Goal: Find contact information: Find contact information

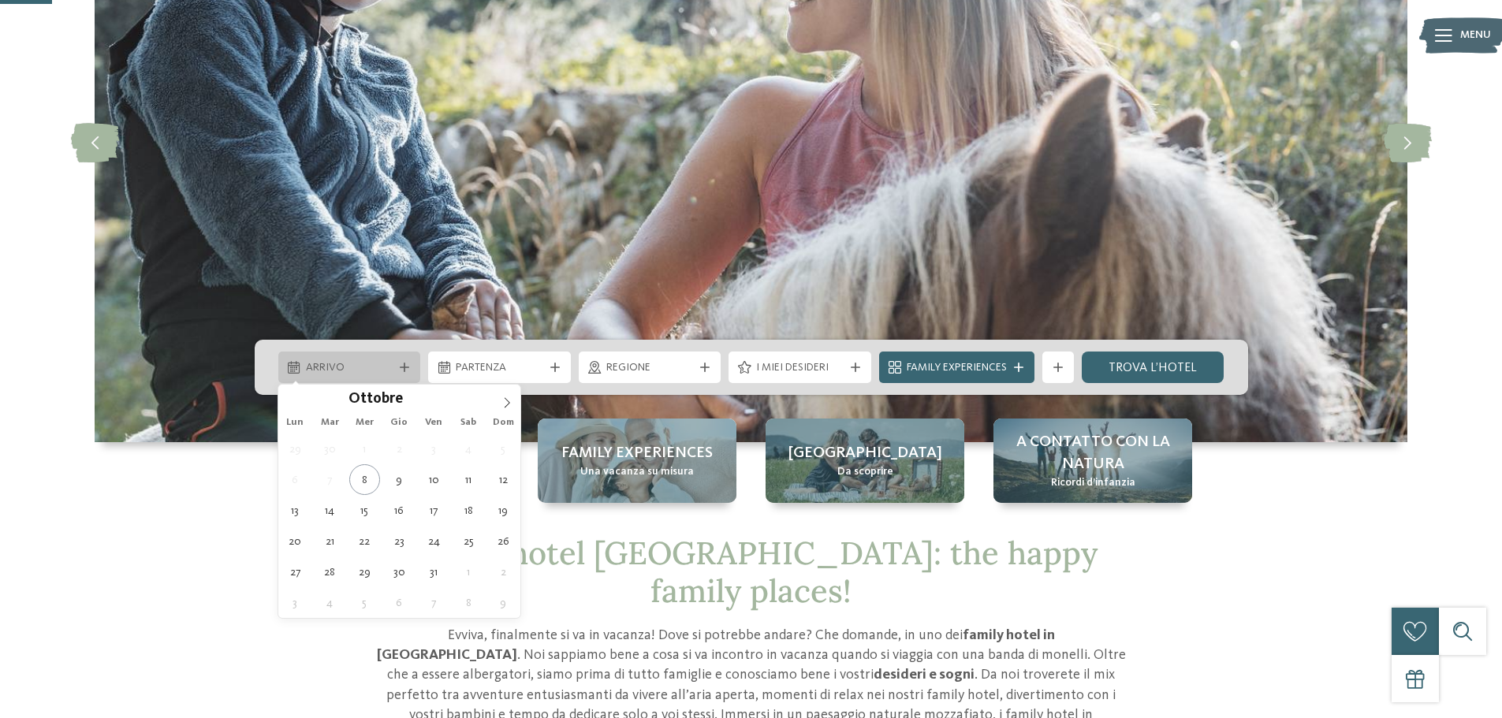
click at [375, 368] on span "Arrivo" at bounding box center [350, 368] width 88 height 16
click at [507, 397] on icon at bounding box center [506, 402] width 11 height 11
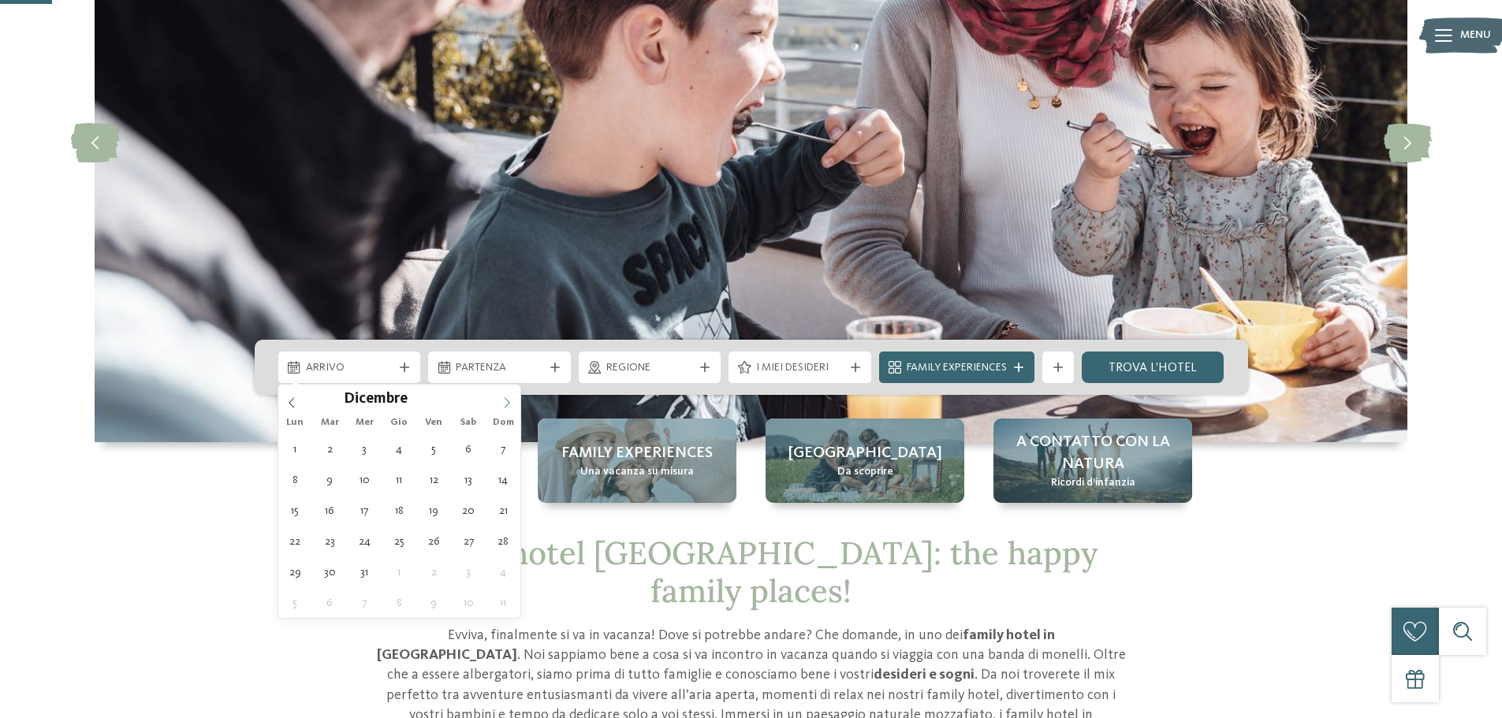
click at [507, 397] on icon at bounding box center [506, 402] width 11 height 11
type input "****"
click at [507, 397] on icon at bounding box center [506, 402] width 11 height 11
type div "03.01.2026"
type input "****"
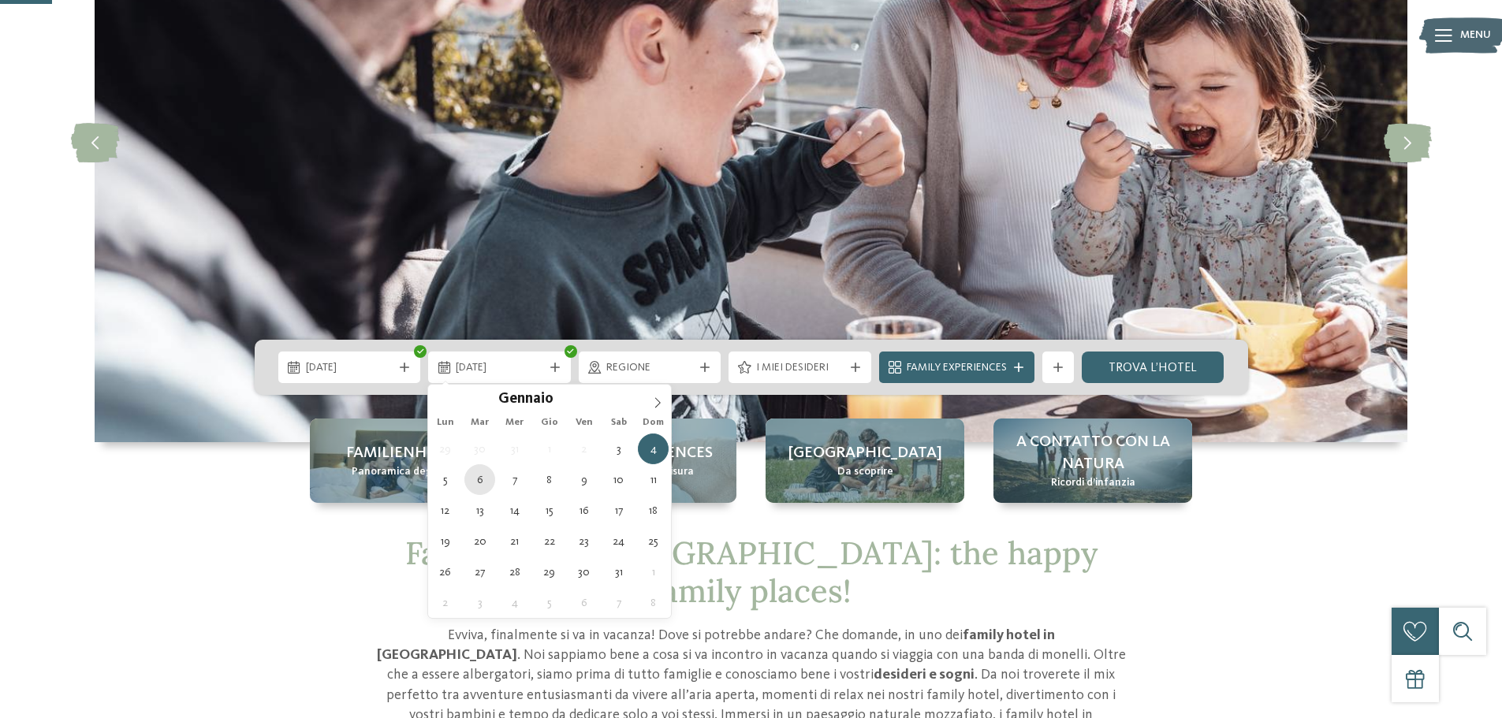
type div "06.01.2026"
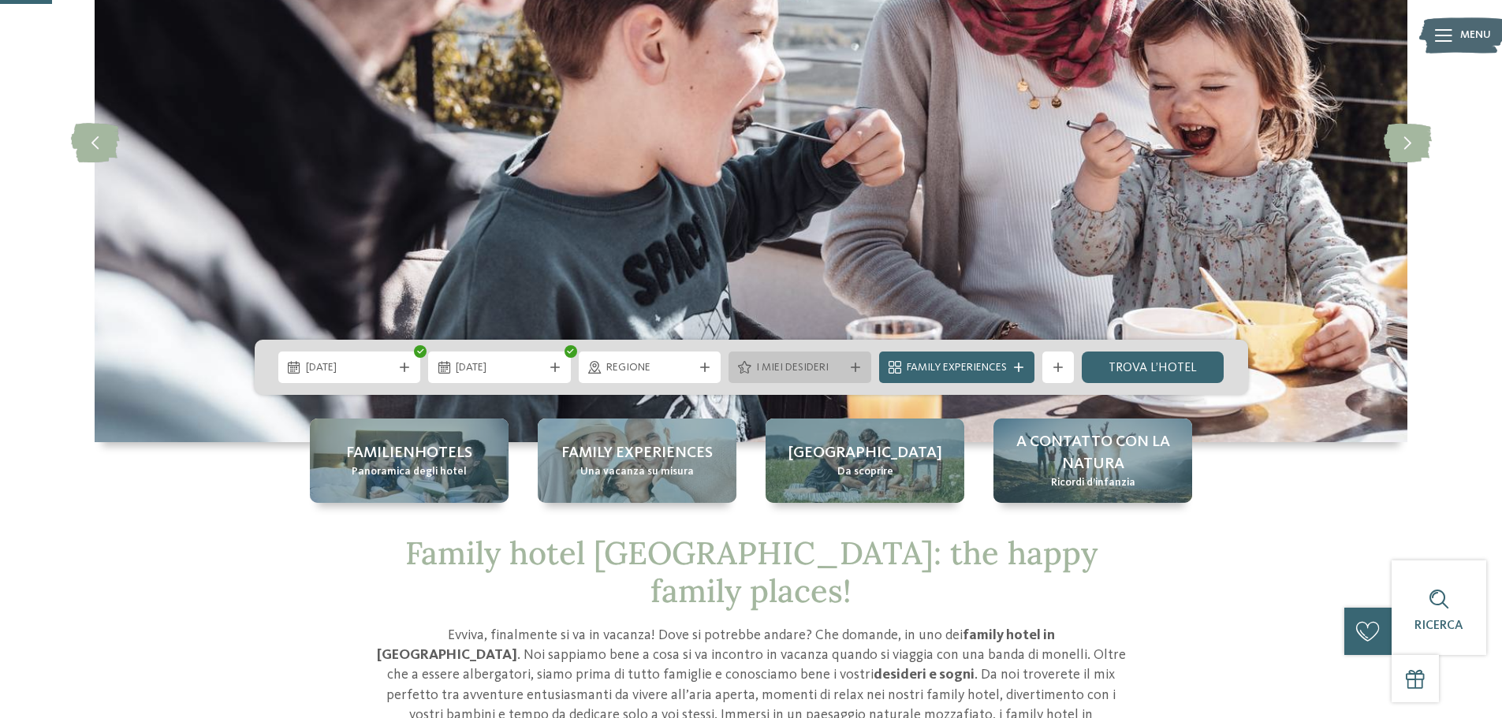
click at [832, 366] on span "I miei desideri" at bounding box center [800, 368] width 88 height 16
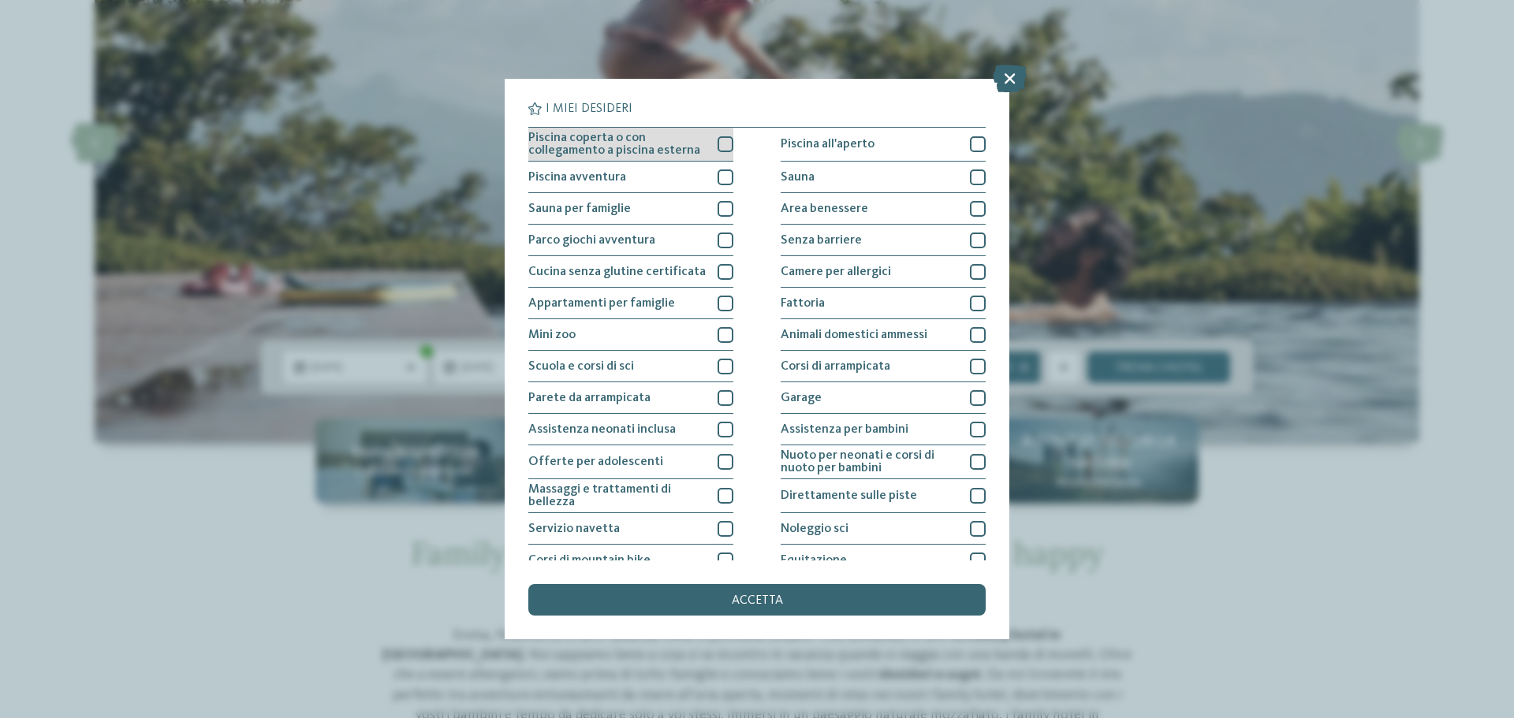
click at [718, 149] on div at bounding box center [725, 144] width 16 height 16
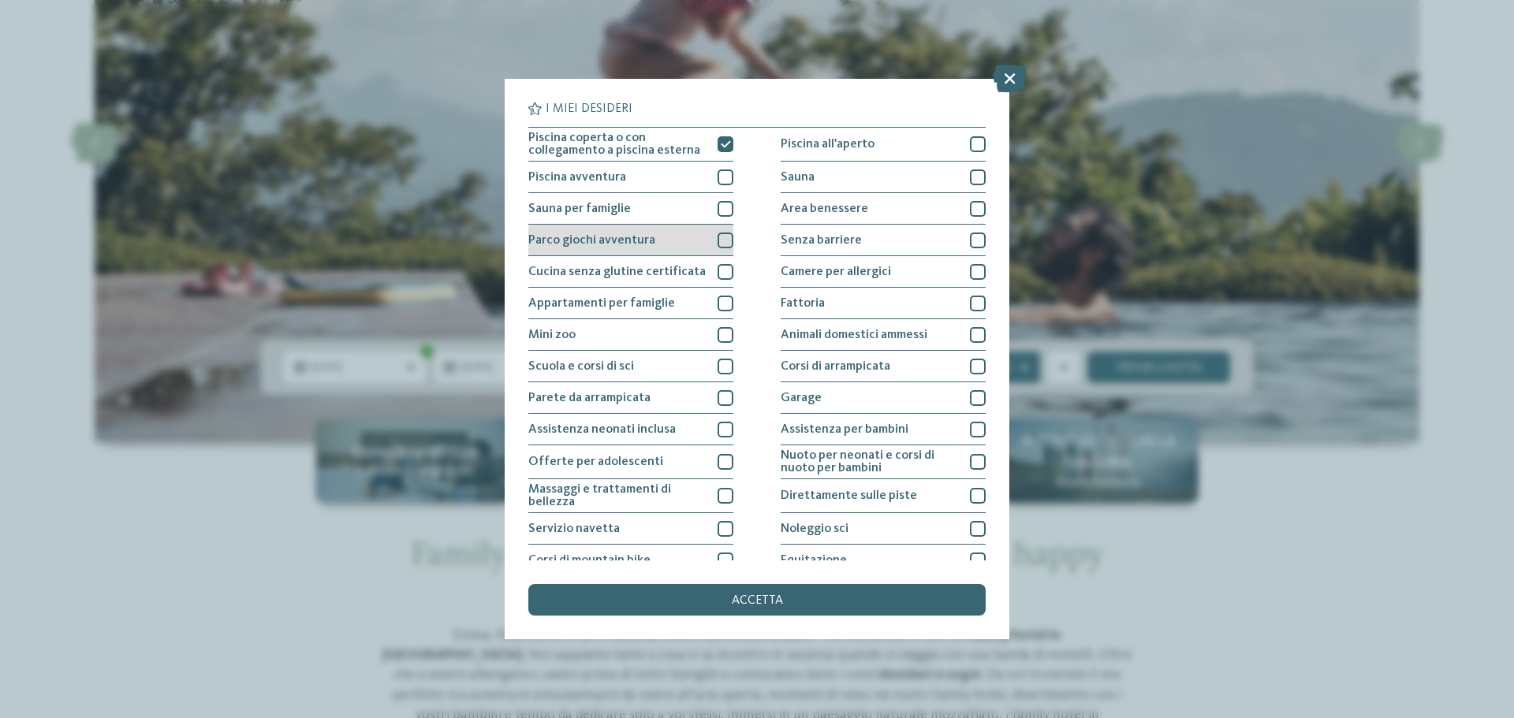
click at [719, 244] on div at bounding box center [725, 241] width 16 height 16
click at [721, 244] on icon at bounding box center [726, 240] width 10 height 9
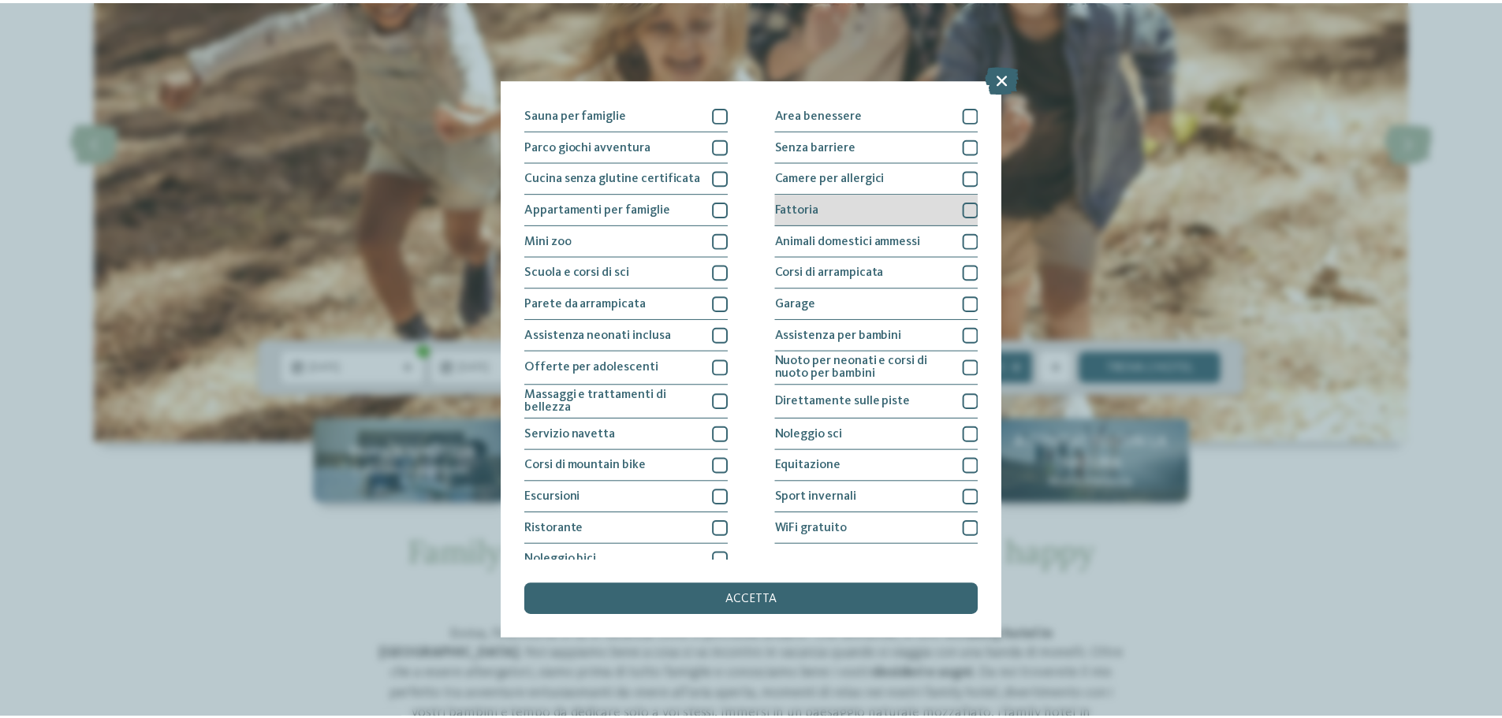
scroll to position [110, 0]
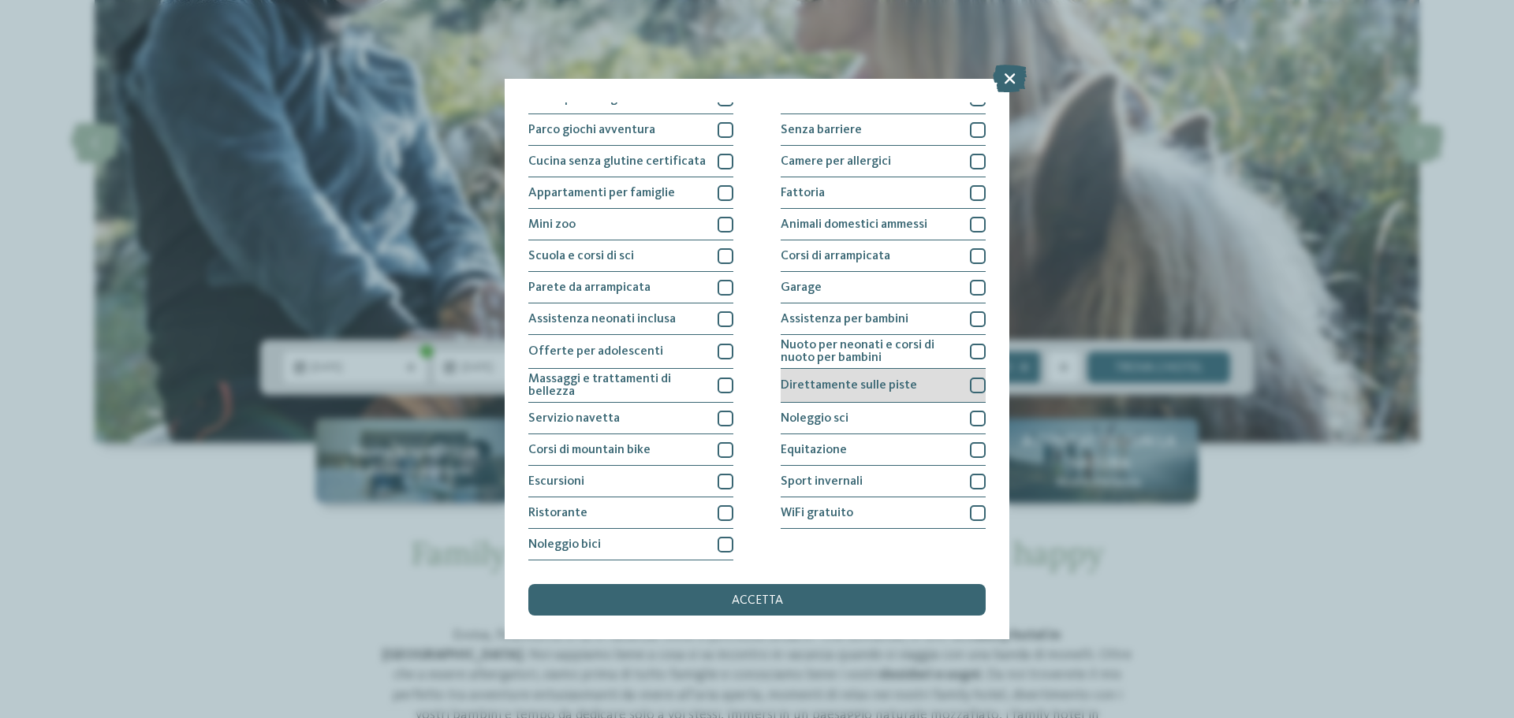
click at [974, 385] on div at bounding box center [978, 386] width 16 height 16
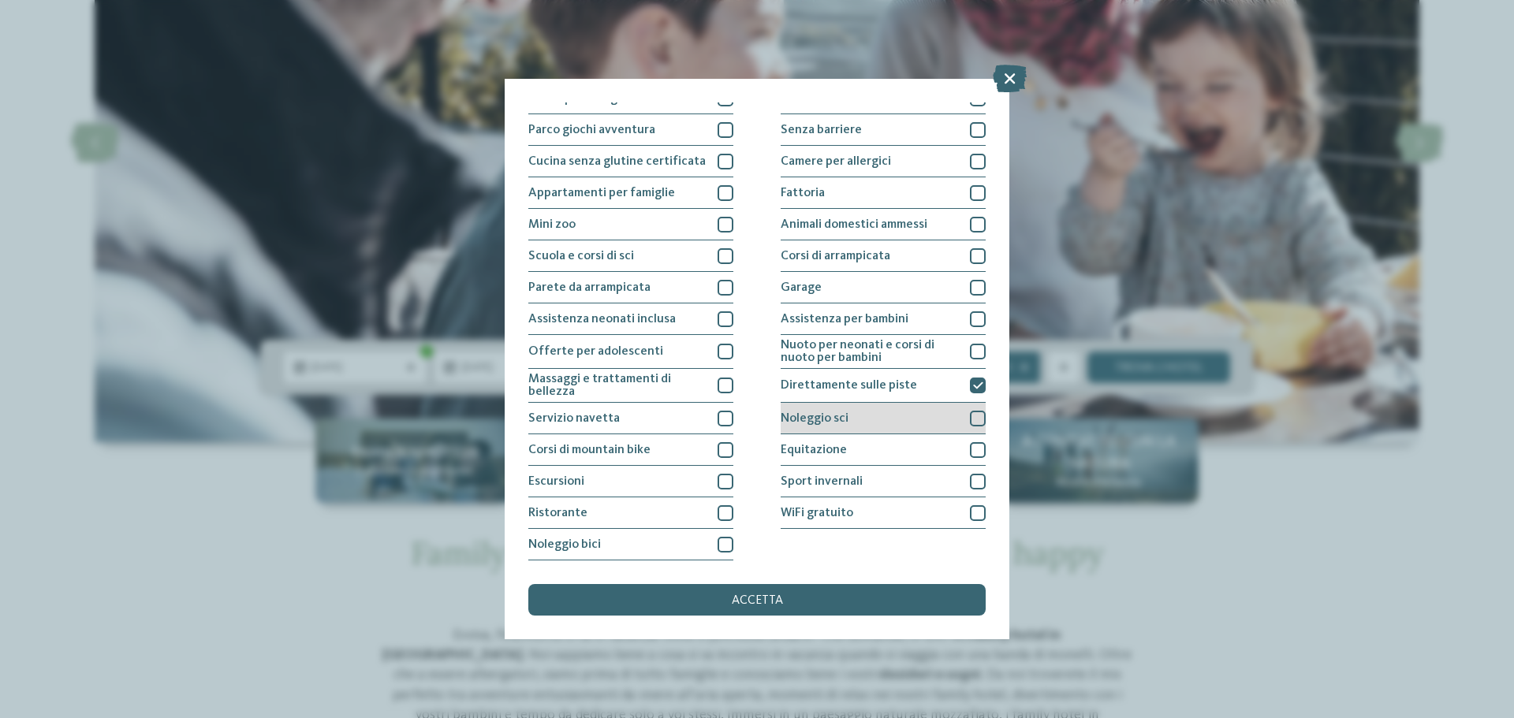
click at [970, 412] on div at bounding box center [978, 419] width 16 height 16
click at [742, 592] on div "accetta" at bounding box center [756, 600] width 457 height 32
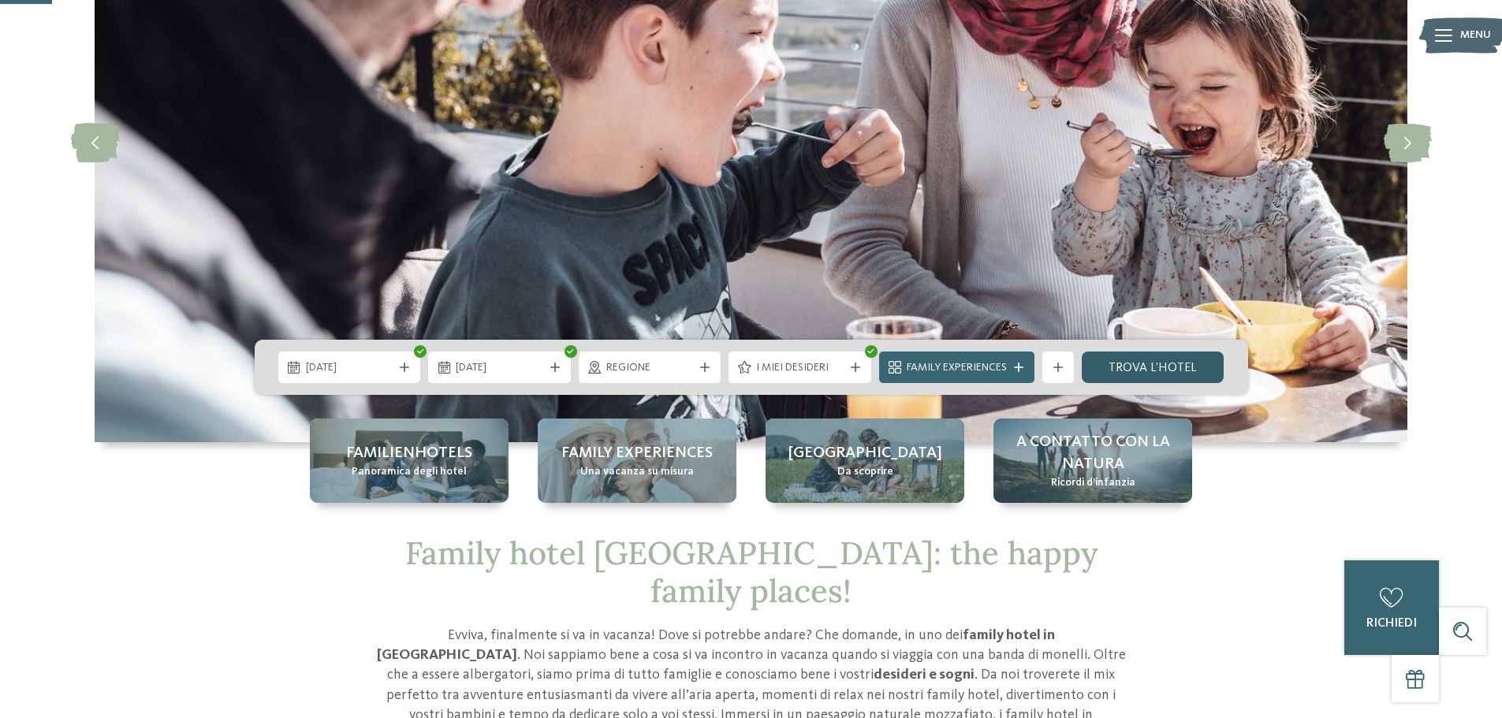
click at [1145, 368] on link "trova l’hotel" at bounding box center [1153, 368] width 143 height 32
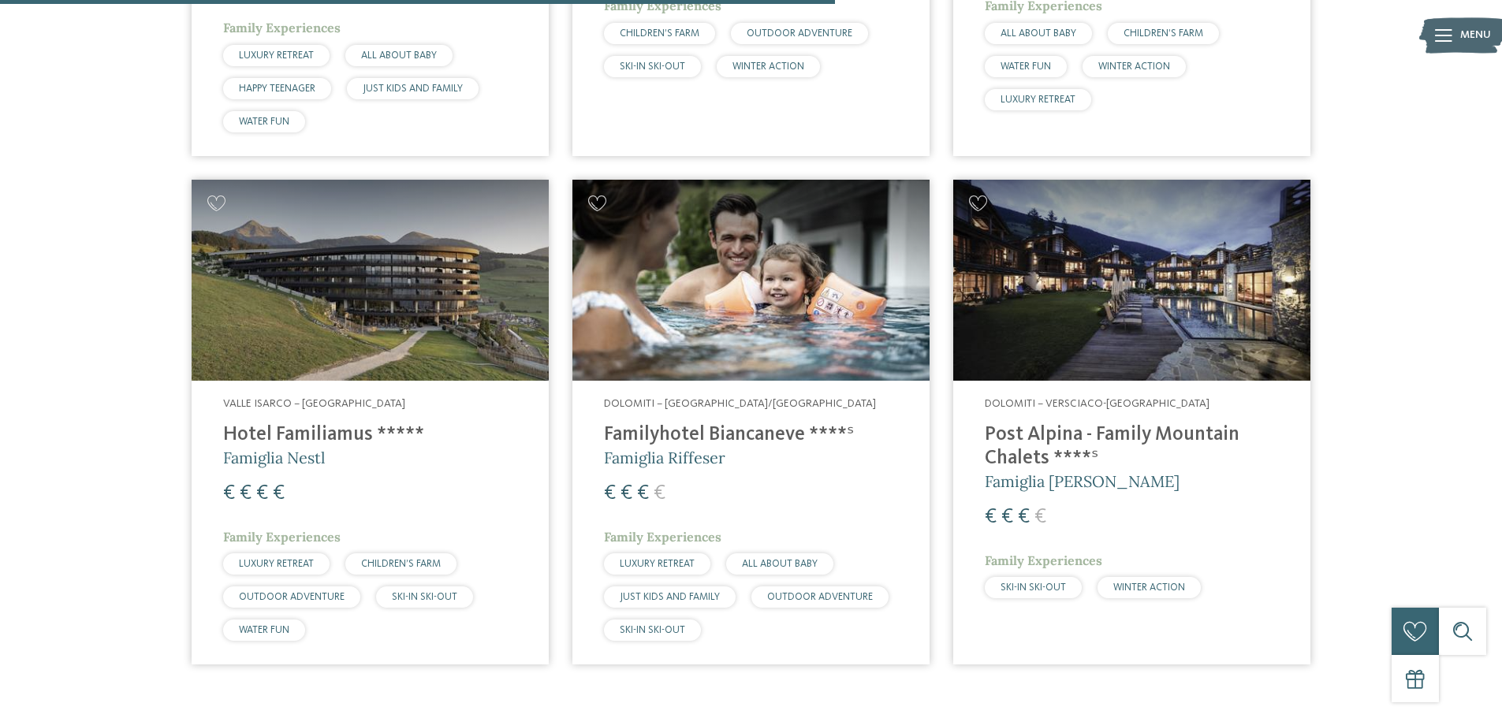
scroll to position [1148, 0]
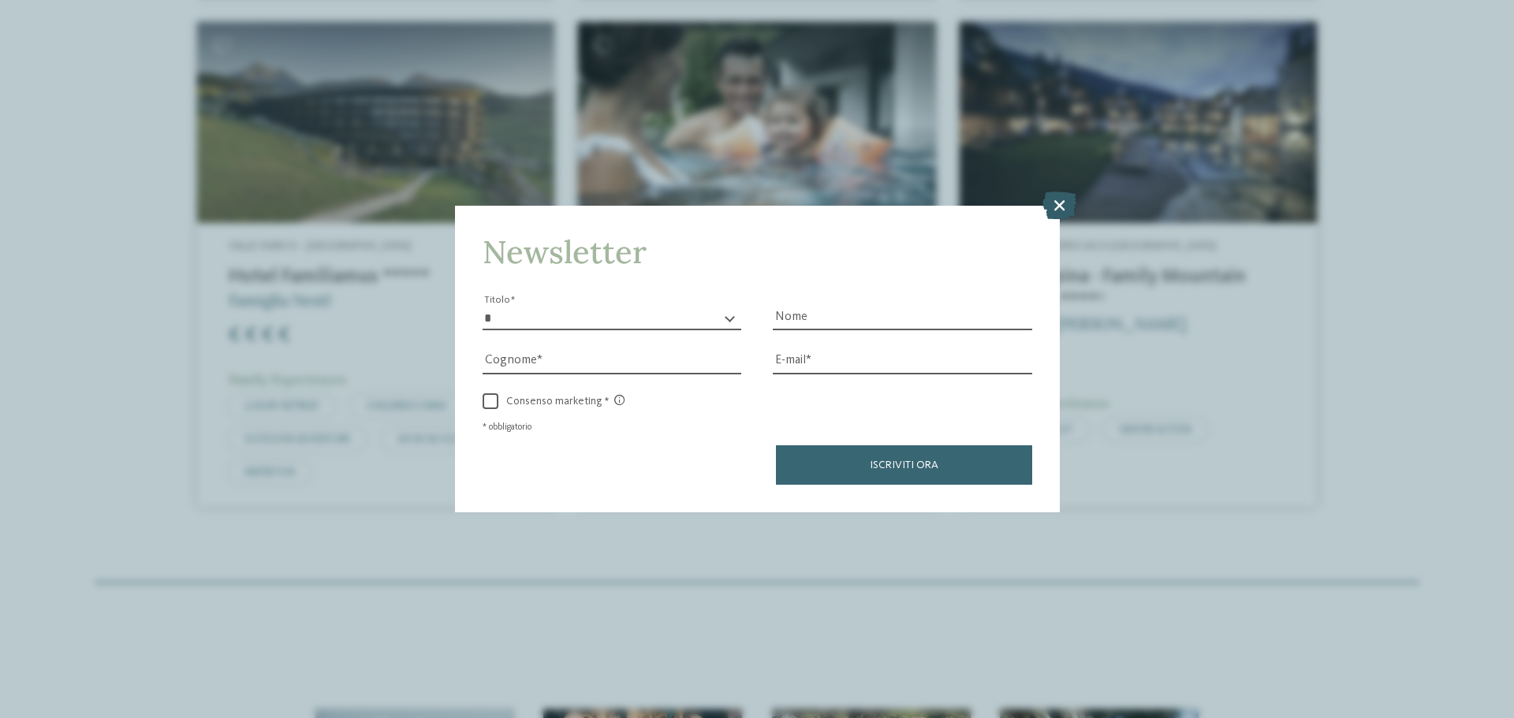
click at [1069, 202] on icon at bounding box center [1059, 206] width 34 height 28
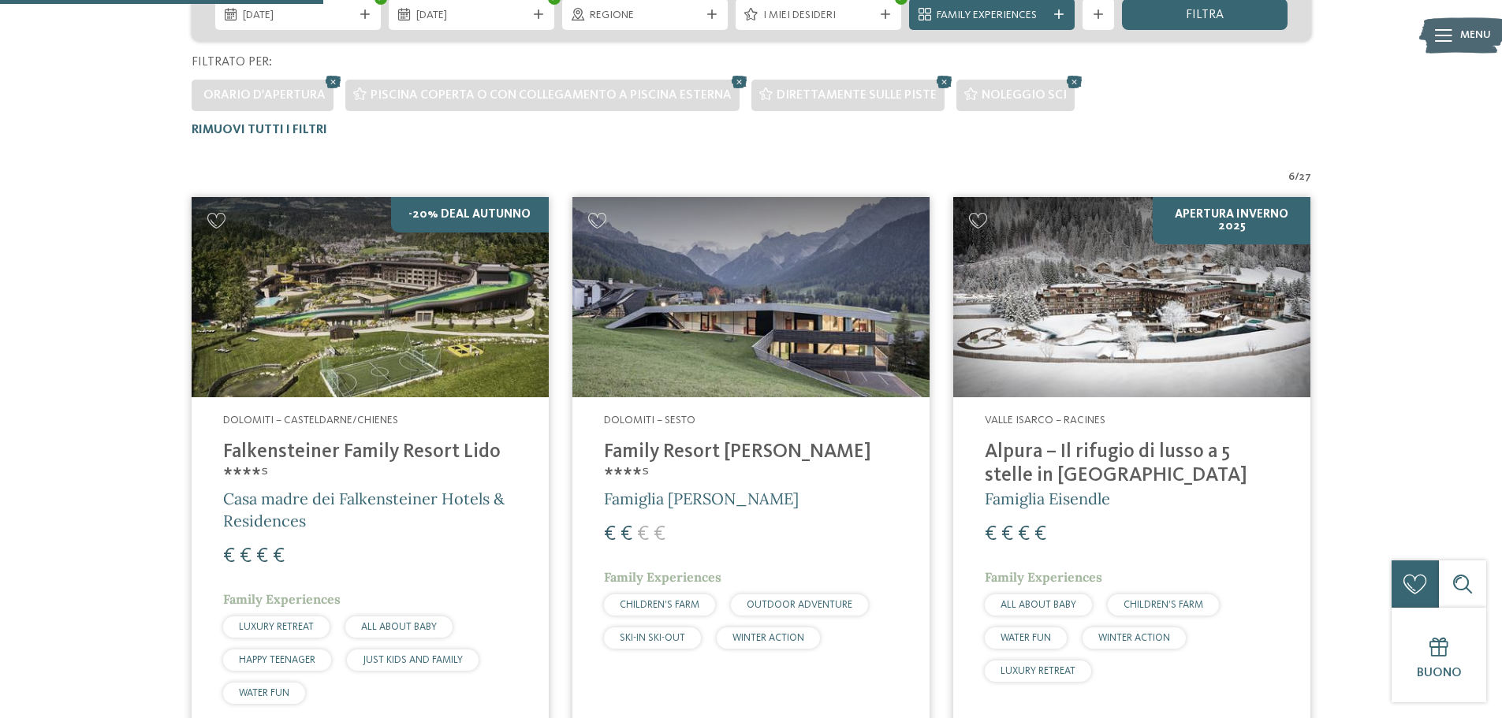
scroll to position [517, 0]
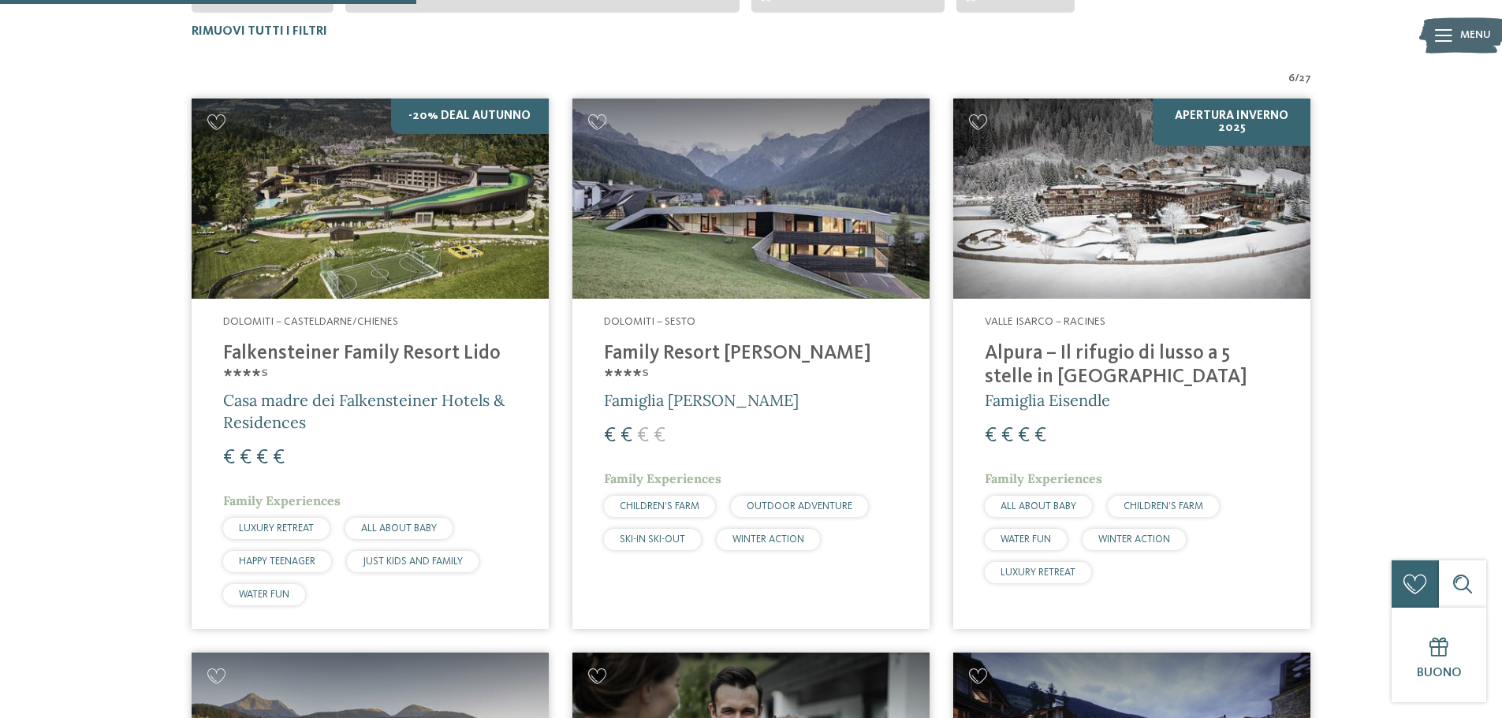
click at [299, 409] on span "Casa madre dei Falkensteiner Hotels & Residences" at bounding box center [363, 411] width 281 height 42
click at [673, 356] on h4 "Family Resort [PERSON_NAME] ****ˢ" at bounding box center [751, 365] width 294 height 47
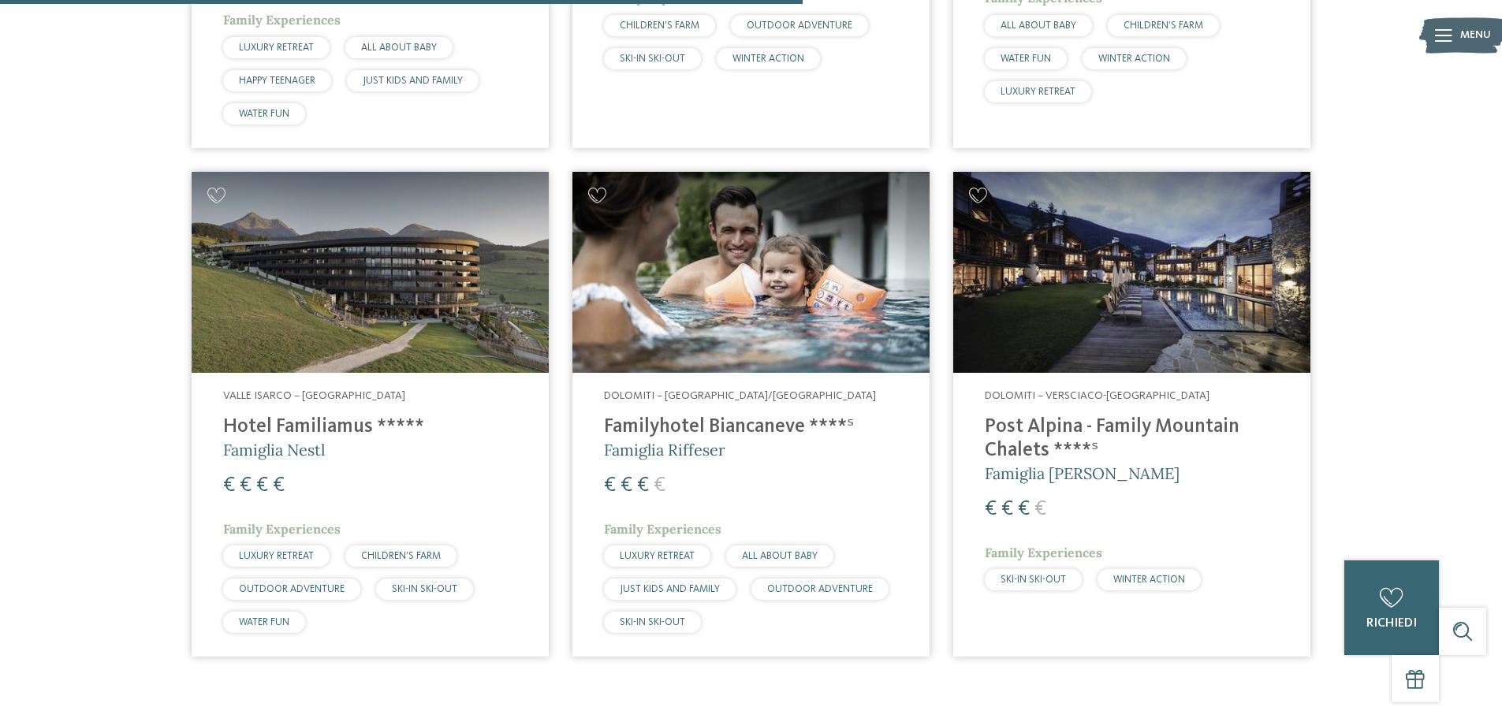
scroll to position [1069, 0]
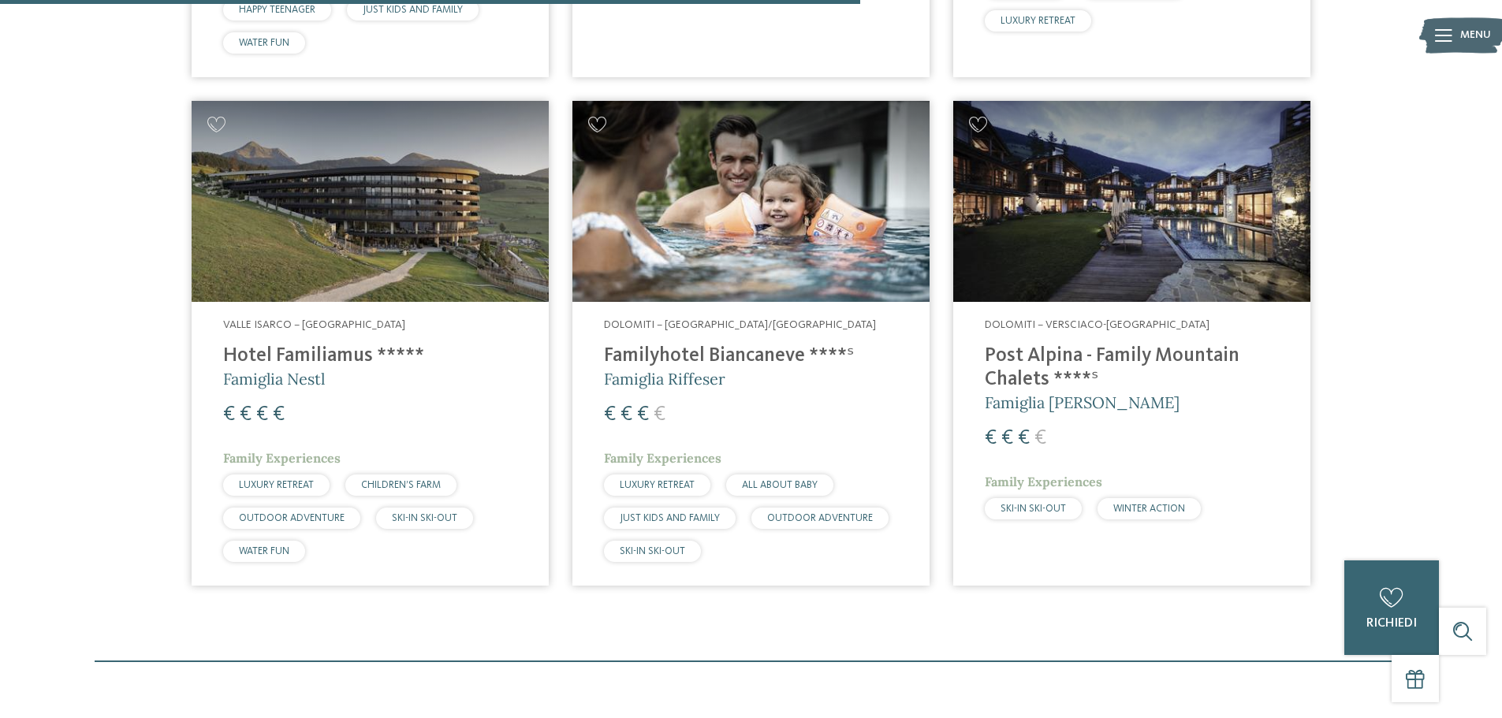
click at [684, 358] on h4 "Familyhotel Biancaneve ****ˢ" at bounding box center [751, 356] width 294 height 24
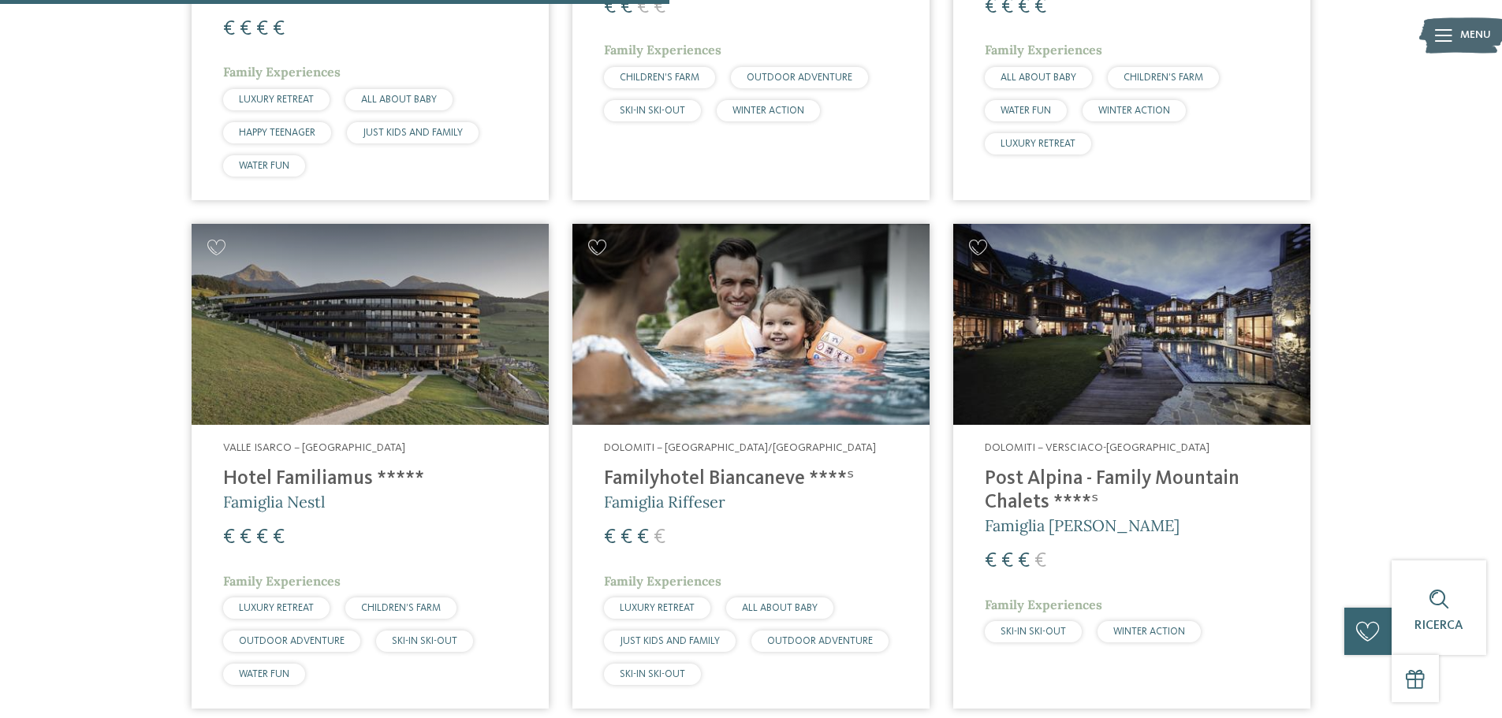
scroll to position [832, 0]
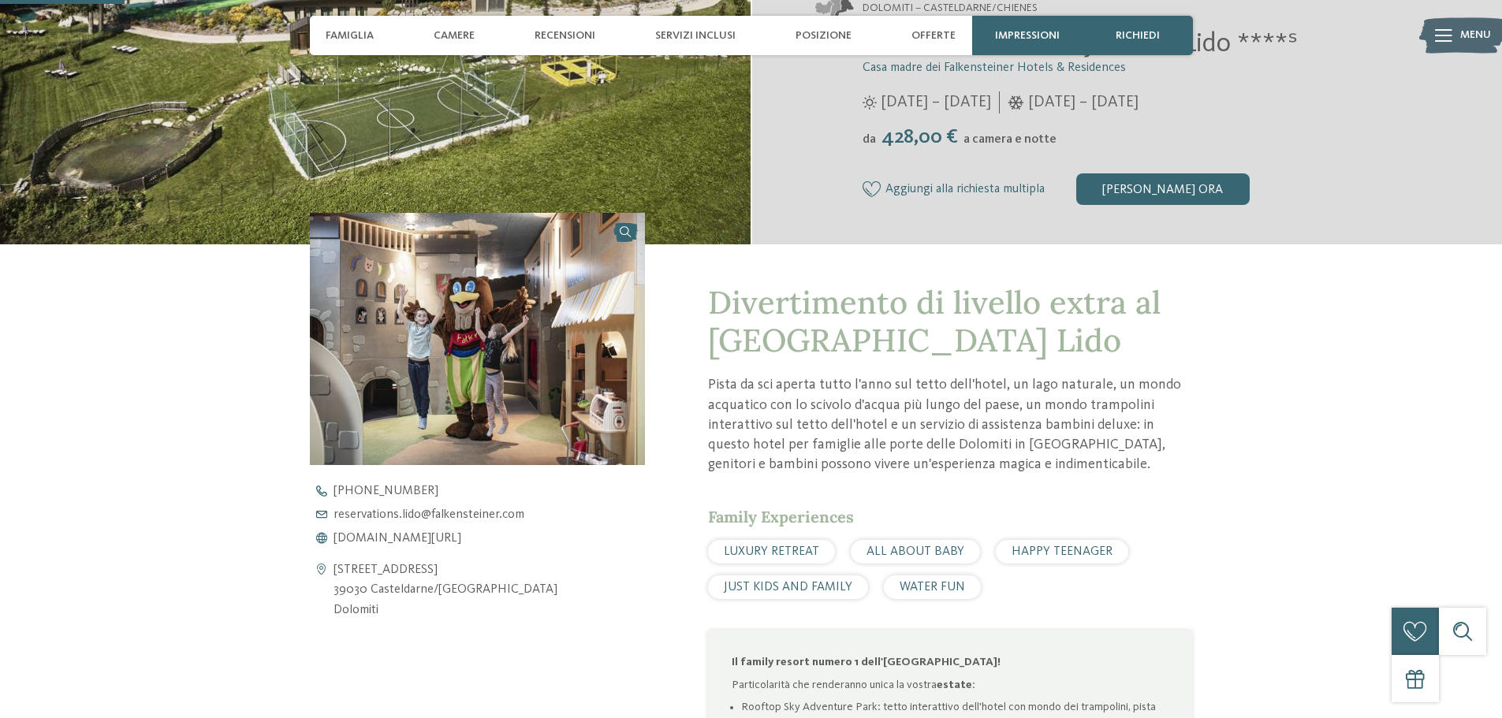
scroll to position [473, 0]
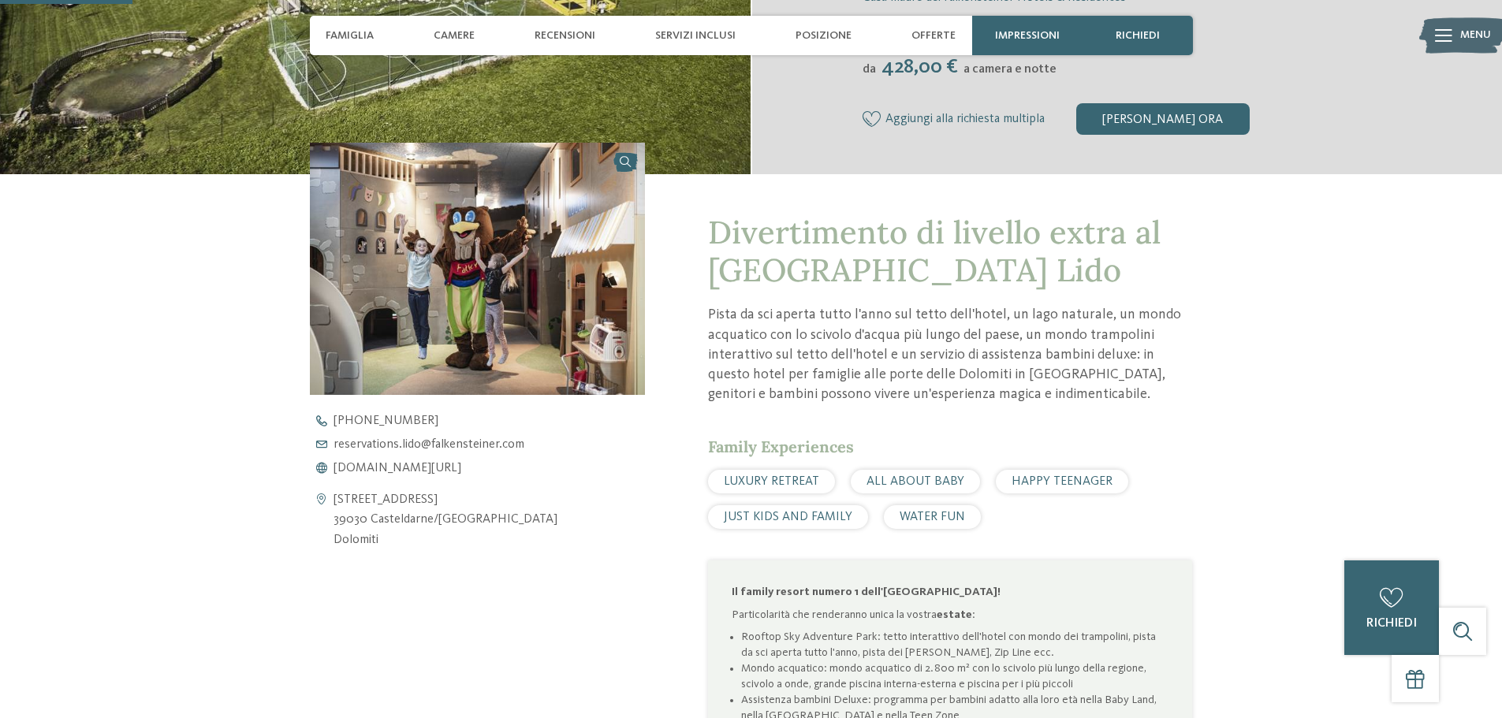
click at [558, 572] on div "Apri i dati di contatto Via Stazione 7 39030 Casteldarne/Chienes Dolomiti +39 0…" at bounding box center [478, 605] width 336 height 925
click at [478, 438] on span "reservations.lido@ no-spam. falkensteiner. no-spam. com" at bounding box center [428, 444] width 191 height 13
drag, startPoint x: 478, startPoint y: 438, endPoint x: 374, endPoint y: 445, distance: 104.3
click at [374, 445] on span "reservations.lido@ no-spam. falkensteiner. no-spam. com" at bounding box center [428, 444] width 191 height 13
drag, startPoint x: 374, startPoint y: 445, endPoint x: 525, endPoint y: 424, distance: 152.7
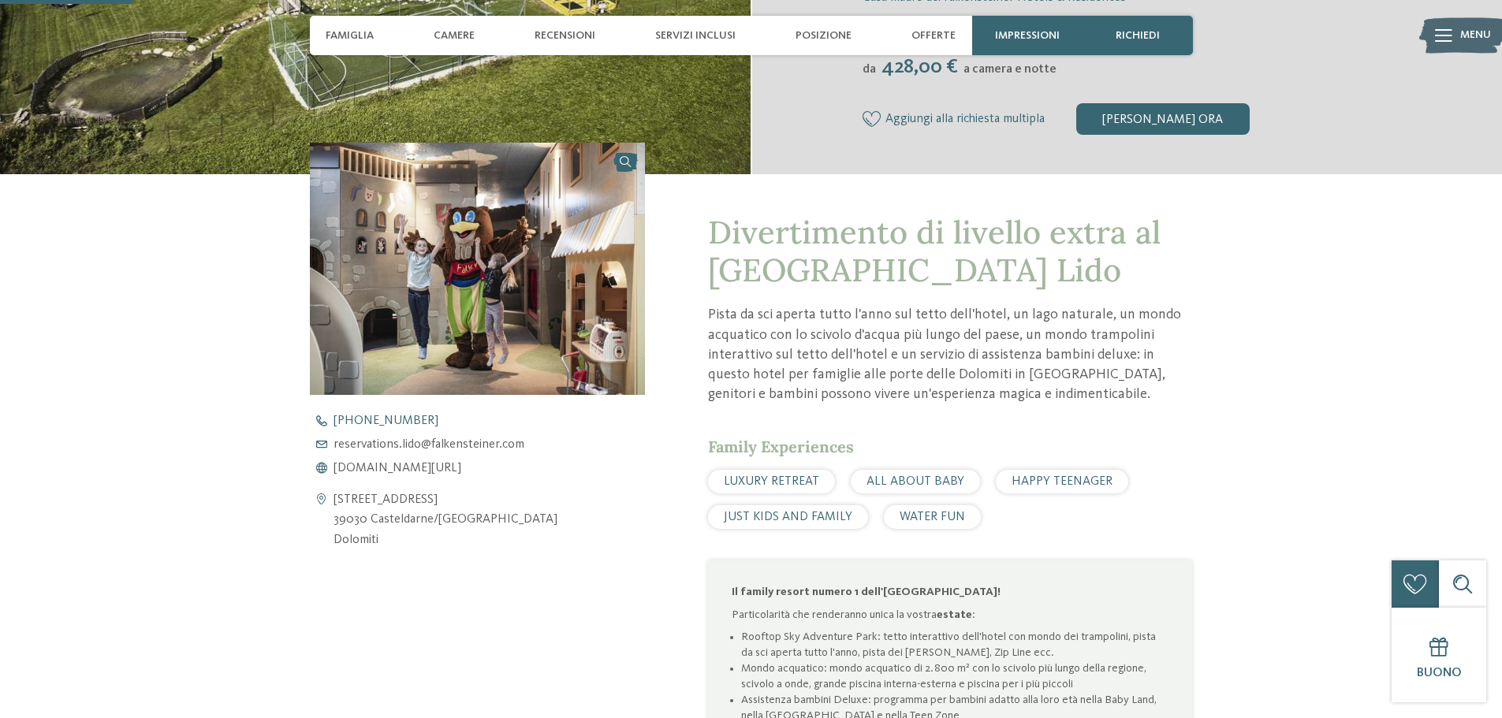
click at [525, 424] on link "+39 0472 975 654" at bounding box center [491, 421] width 363 height 13
drag, startPoint x: 410, startPoint y: 444, endPoint x: 347, endPoint y: 440, distance: 63.2
click at [347, 440] on span "reservations.lido@ no-spam. falkensteiner. no-spam. com" at bounding box center [428, 444] width 191 height 13
click at [331, 446] on icon at bounding box center [322, 444] width 24 height 11
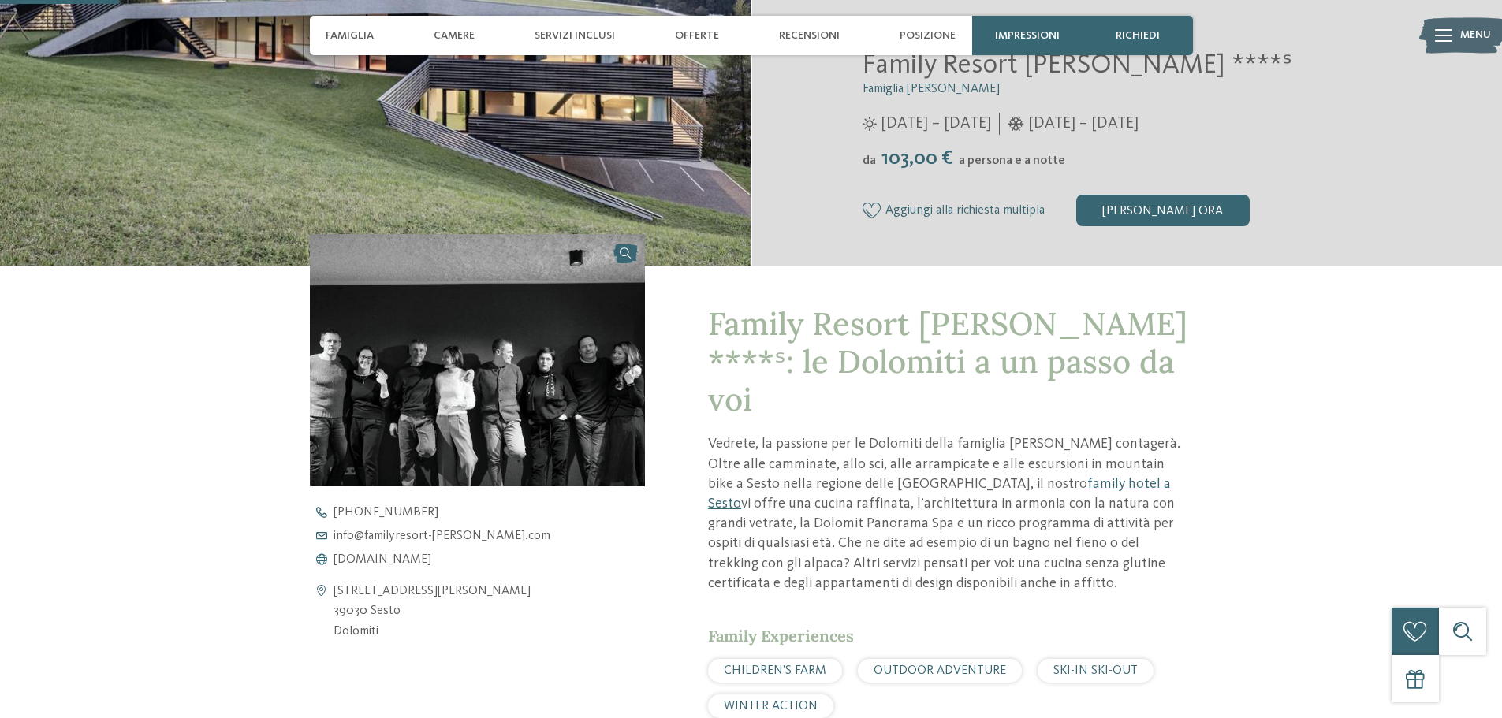
scroll to position [552, 0]
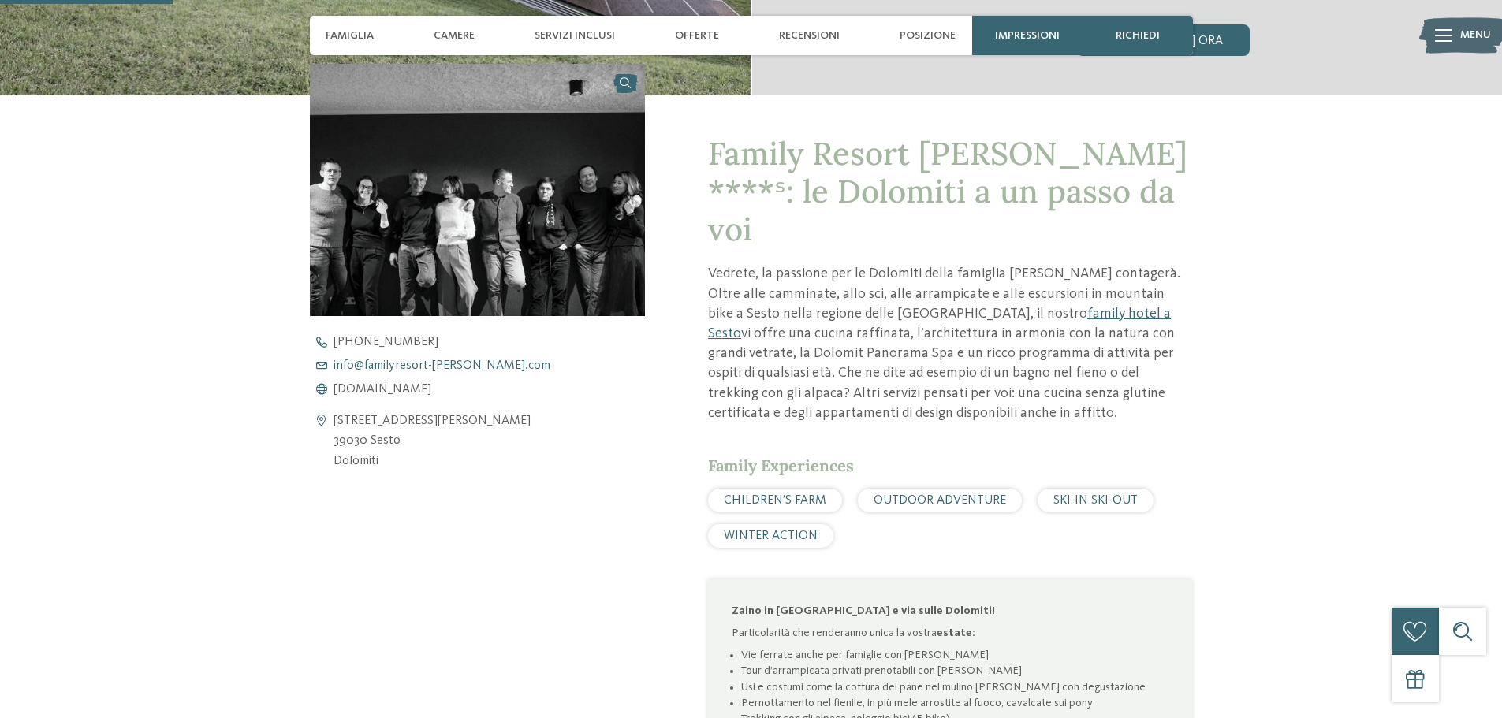
click at [415, 367] on span "info@ no-spam. familyresort-rainer. no-spam. com" at bounding box center [441, 365] width 217 height 13
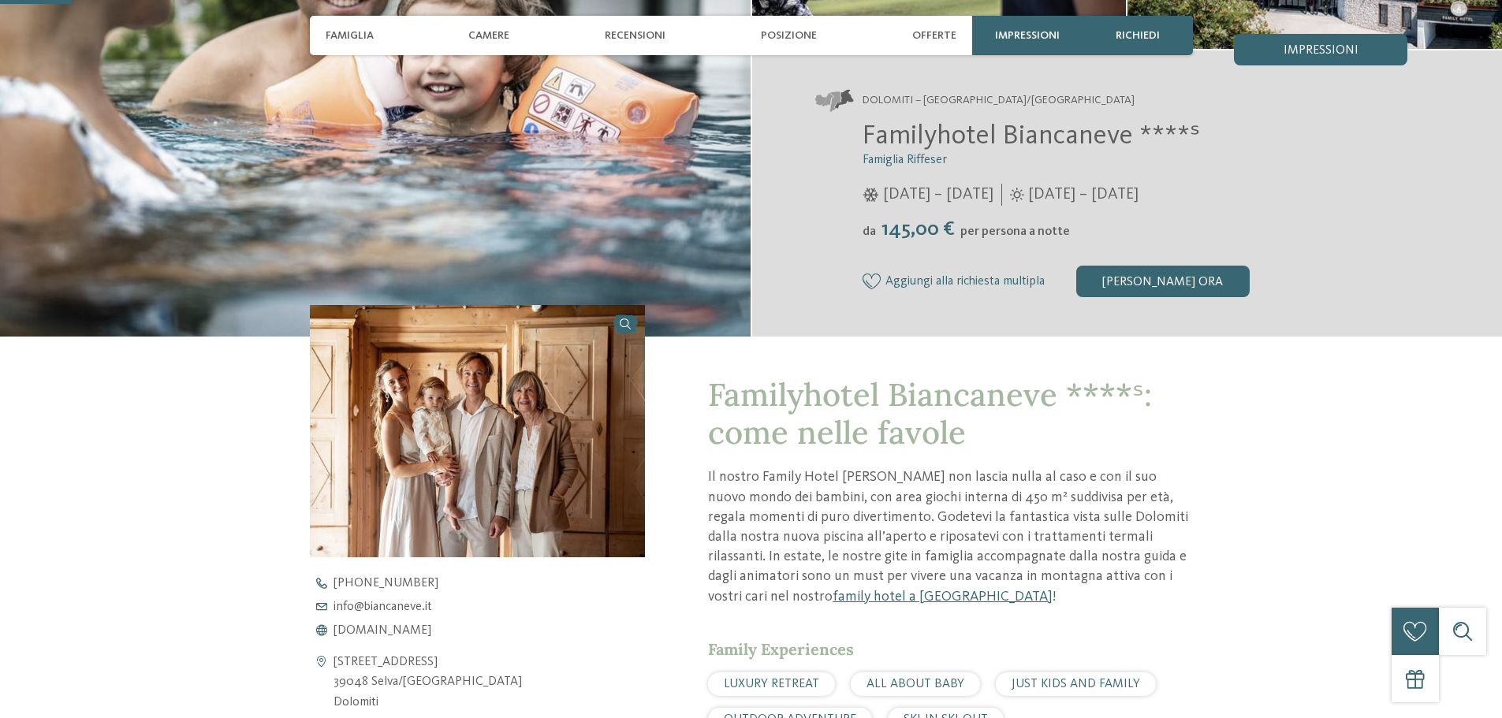
scroll to position [473, 0]
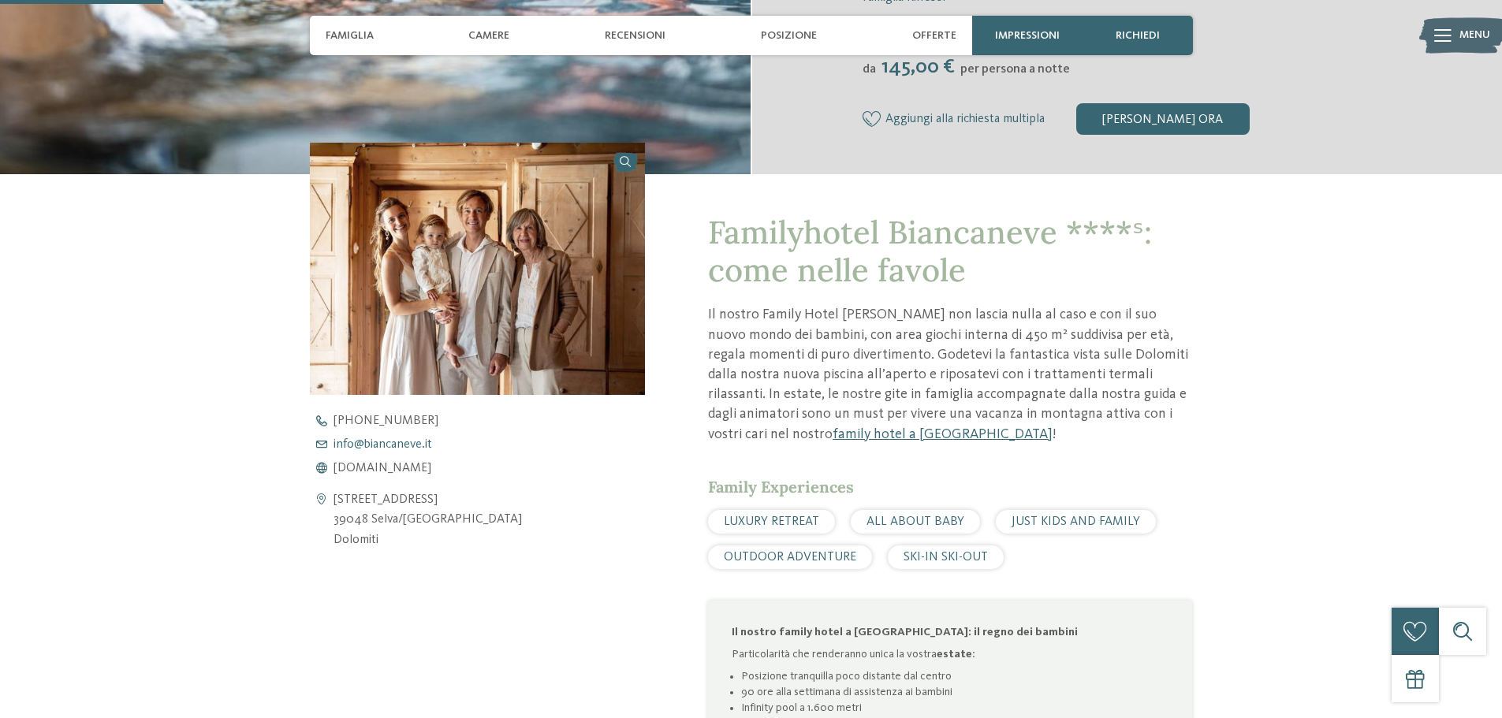
drag, startPoint x: 439, startPoint y: 436, endPoint x: 426, endPoint y: 440, distance: 13.2
click at [439, 436] on div "[PHONE_NUMBER] info@ no-spam. biancaneve. no-spam. it [DOMAIN_NAME]" at bounding box center [491, 445] width 363 height 60
click at [408, 441] on span "info@ no-spam. biancaneve. no-spam. it" at bounding box center [382, 444] width 99 height 13
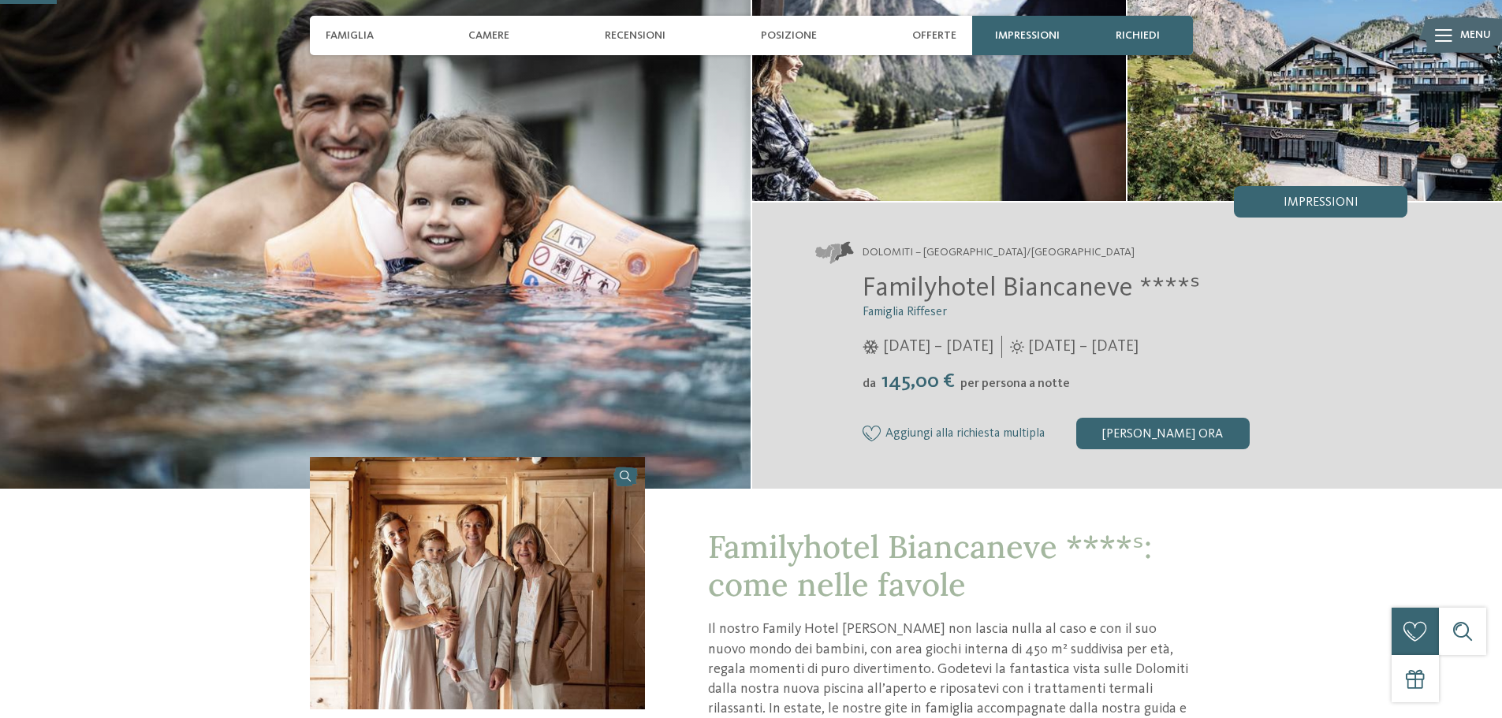
scroll to position [158, 0]
